Goal: Information Seeking & Learning: Learn about a topic

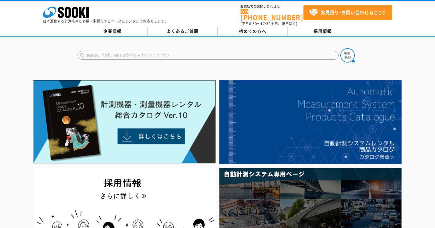
click at [172, 53] on input "text" at bounding box center [207, 55] width 261 height 9
type input "シャープ"
click at [340, 48] on button at bounding box center [347, 55] width 14 height 14
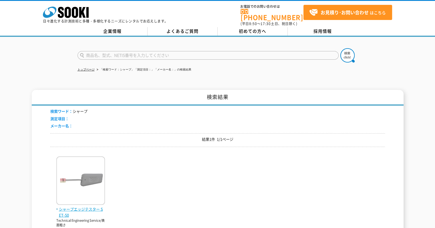
click at [83, 157] on img at bounding box center [80, 182] width 49 height 50
